Goal: Information Seeking & Learning: Learn about a topic

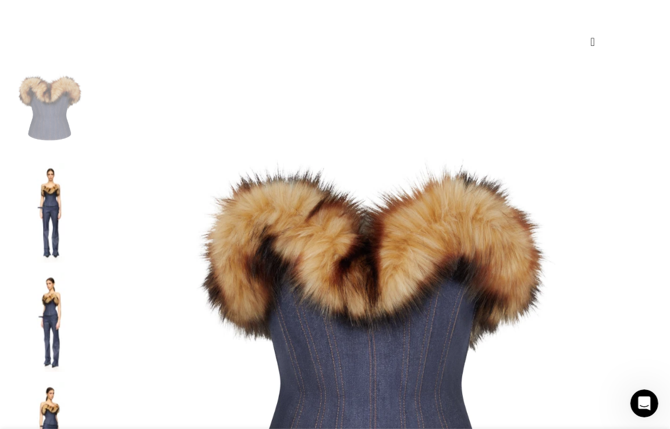
scroll to position [193, 0]
click at [47, 273] on img at bounding box center [50, 325] width 71 height 104
click at [38, 273] on img at bounding box center [50, 325] width 71 height 104
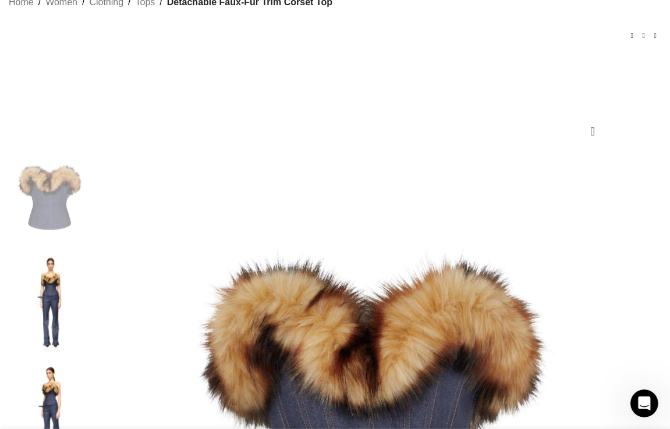
scroll to position [81, 0]
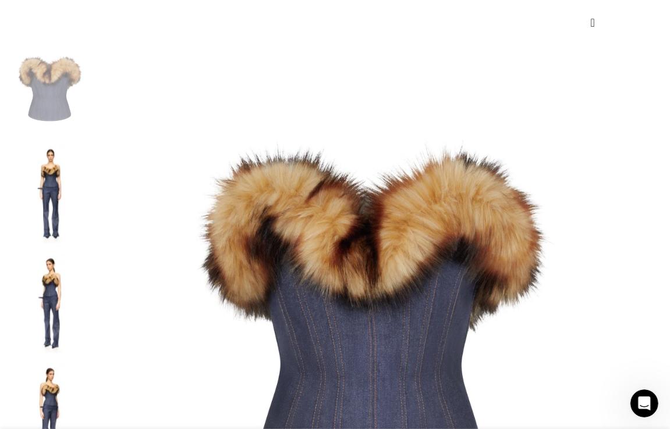
scroll to position [213, 0]
click at [186, 177] on img at bounding box center [373, 317] width 564 height 564
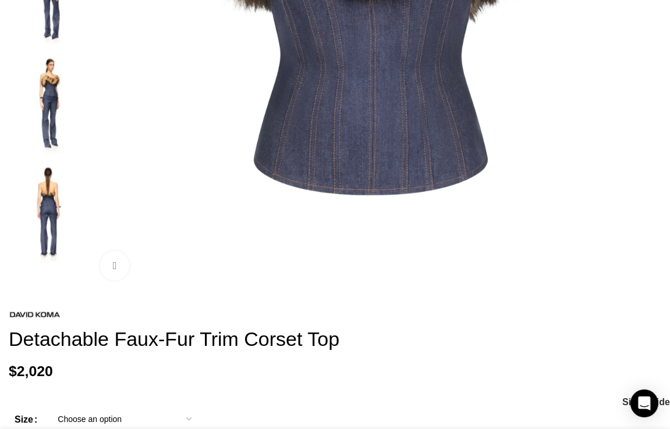
scroll to position [0, 299]
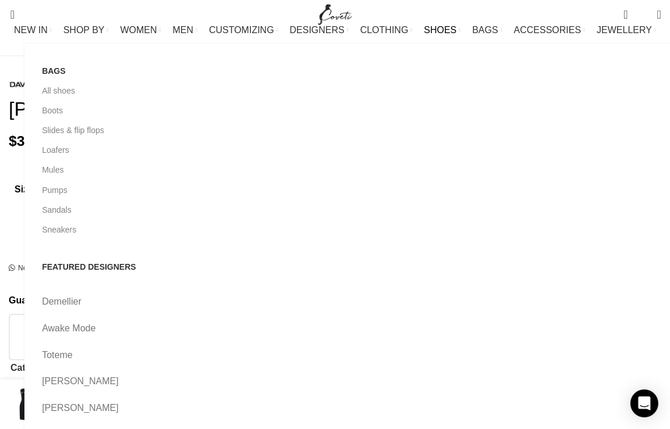
scroll to position [0, 299]
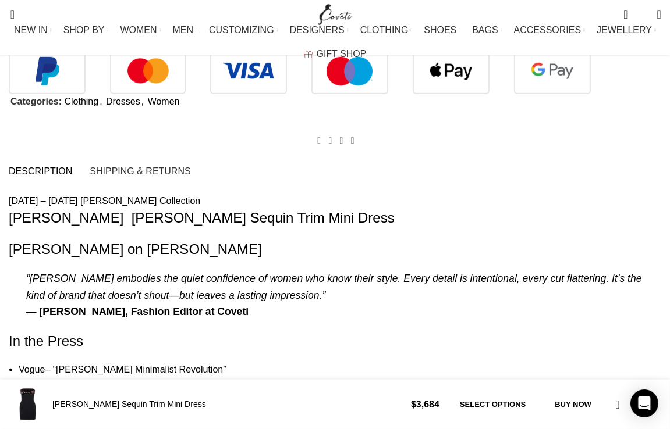
drag, startPoint x: 294, startPoint y: 343, endPoint x: 259, endPoint y: 317, distance: 43.3
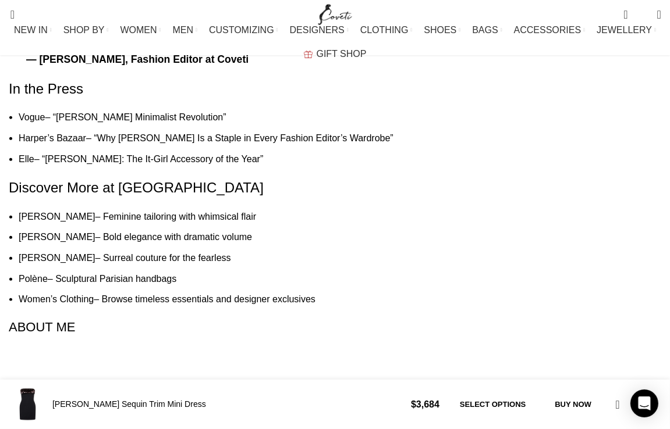
scroll to position [959, 0]
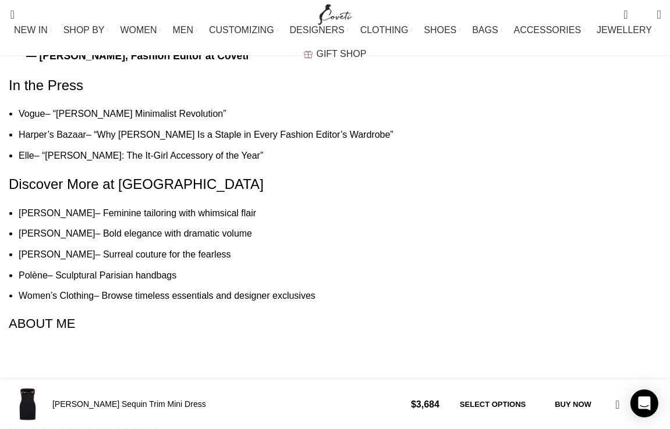
drag, startPoint x: 101, startPoint y: 311, endPoint x: 151, endPoint y: 319, distance: 50.8
click at [151, 319] on div "2025 – 2026 David Koma Collection David Koma Payette Sequin Trim Mini Dress Dav…" at bounding box center [335, 273] width 652 height 671
copy div "50% VI 47% AC 3% EA"
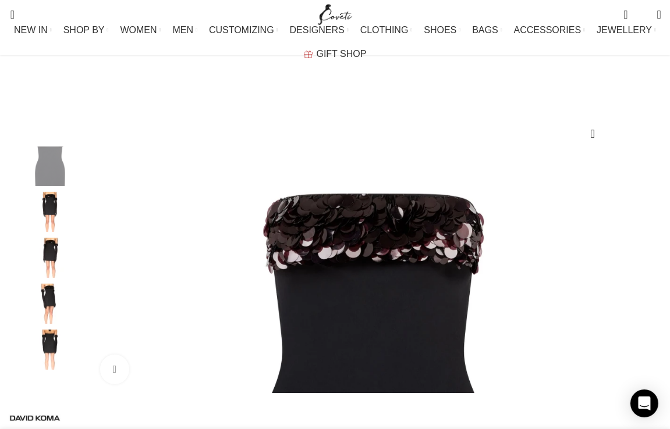
scroll to position [0, 1196]
click at [43, 352] on img "5 / 5" at bounding box center [50, 350] width 71 height 40
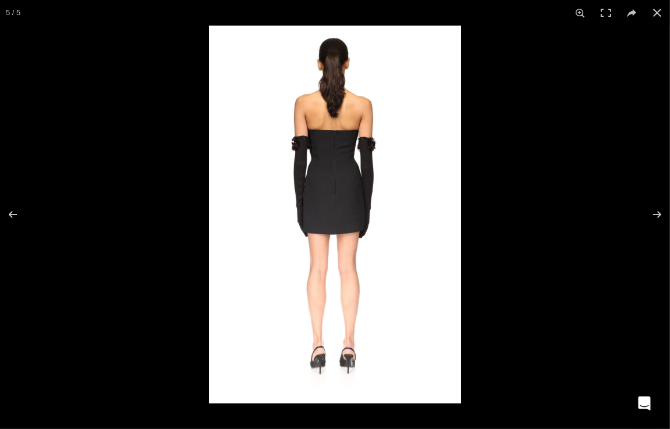
click at [430, 110] on img at bounding box center [335, 215] width 252 height 378
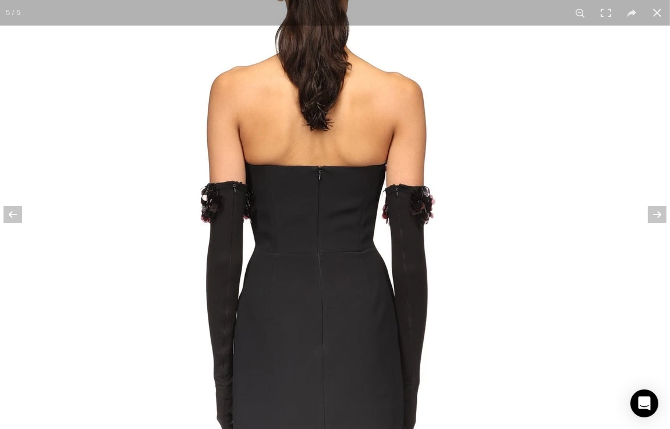
click at [344, 145] on img at bounding box center [320, 399] width 698 height 1047
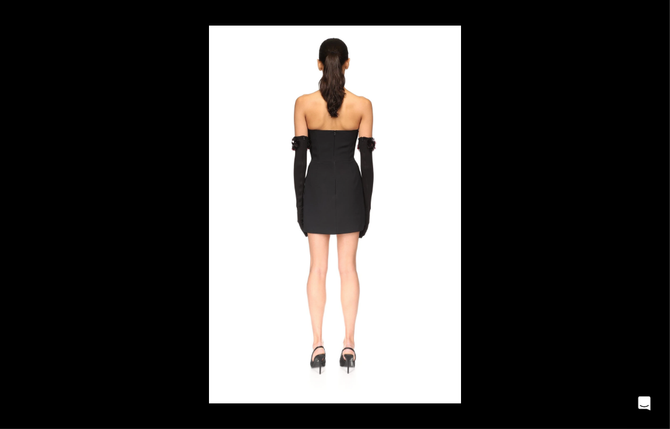
scroll to position [0, 1449]
